Goal: Transaction & Acquisition: Purchase product/service

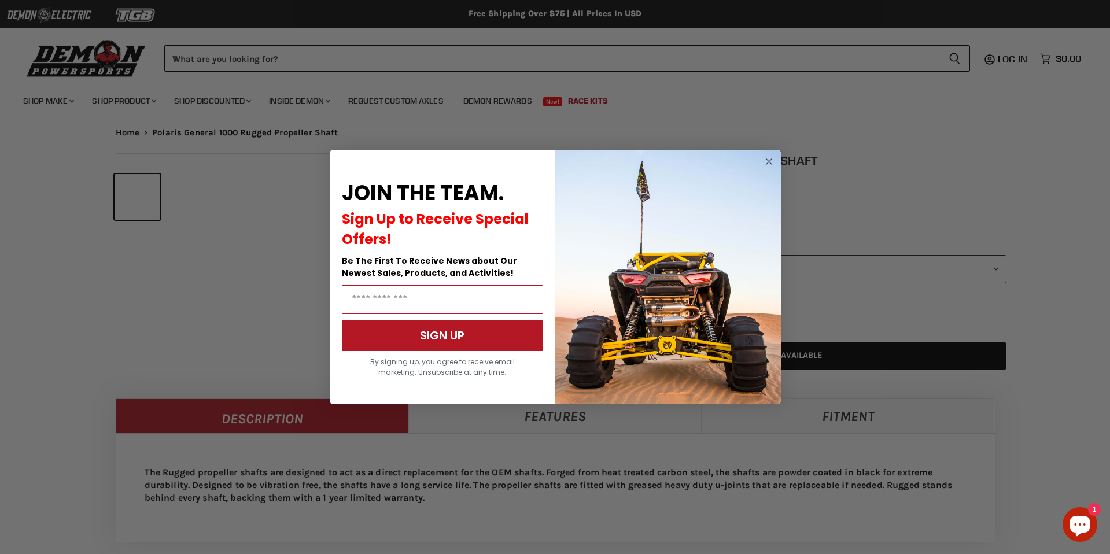
scroll to position [496, 0]
